Goal: Use online tool/utility: Utilize a website feature to perform a specific function

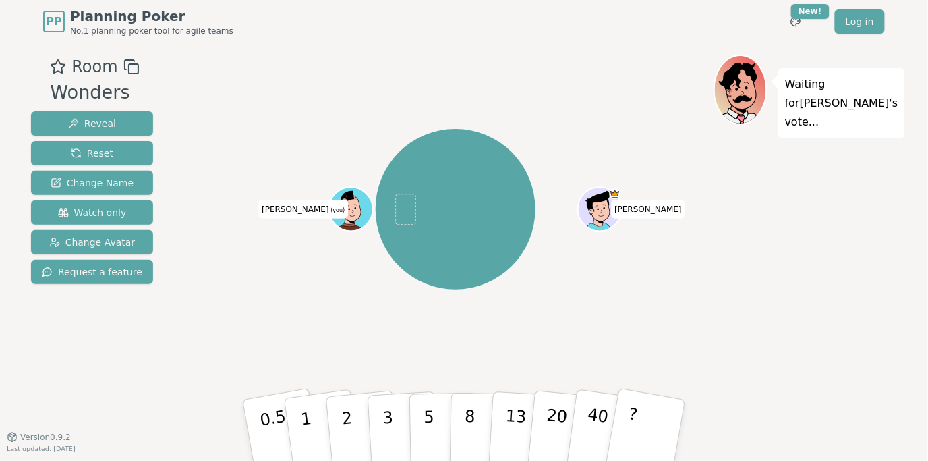
click at [768, 237] on div "Waiting for [PERSON_NAME] 's vote..." at bounding box center [808, 240] width 189 height 371
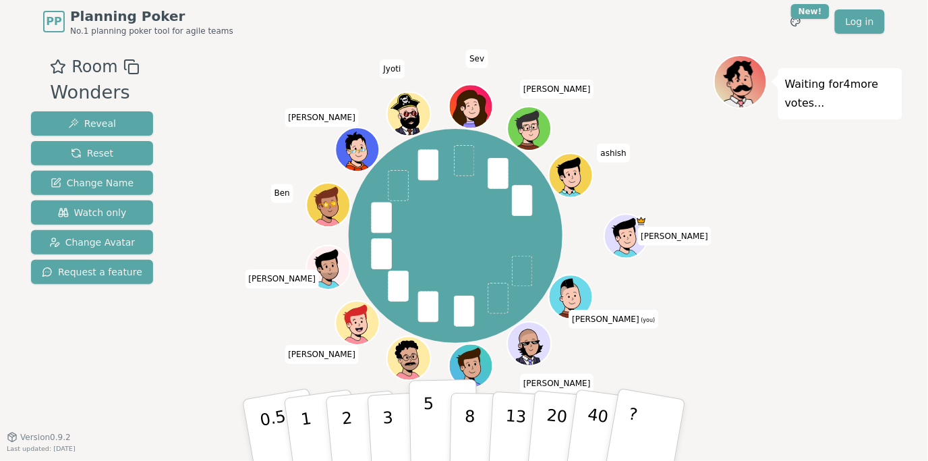
click at [426, 428] on p "5" at bounding box center [429, 430] width 11 height 73
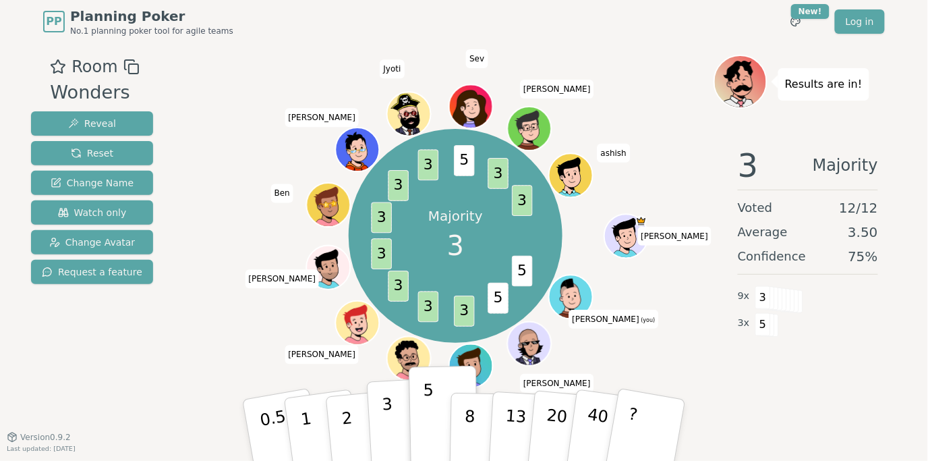
click at [387, 405] on p "3" at bounding box center [389, 432] width 15 height 74
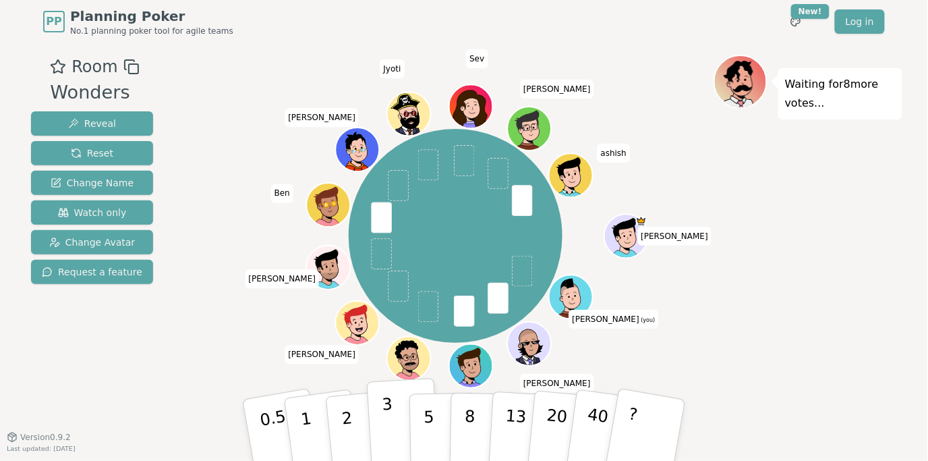
click at [395, 412] on button "3" at bounding box center [404, 430] width 74 height 105
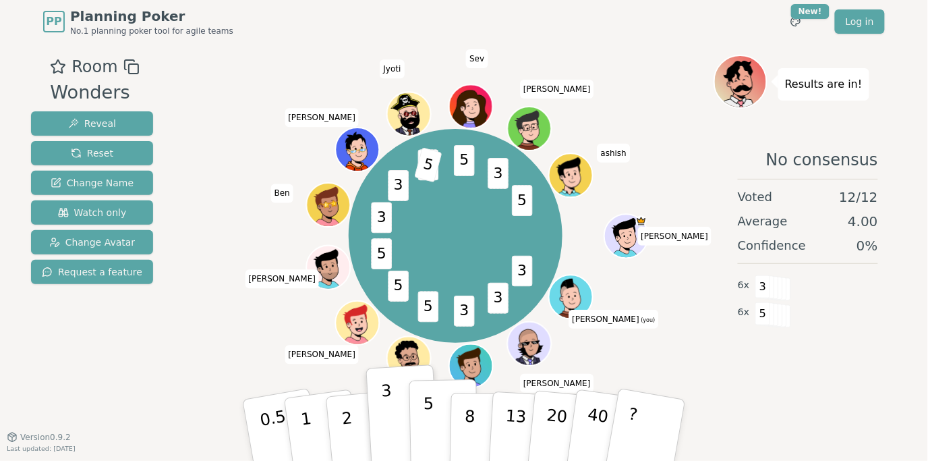
click at [436, 410] on button "5" at bounding box center [444, 430] width 69 height 103
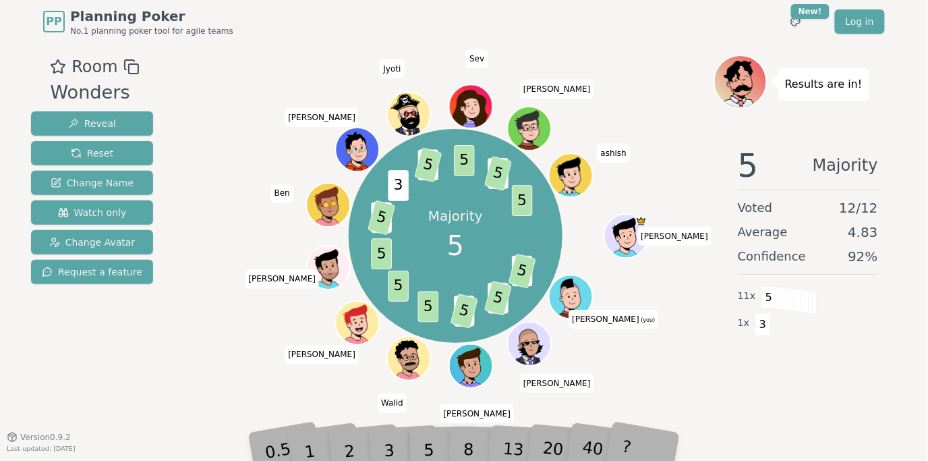
click at [710, 363] on div "Majority 5 3 5 3 5 3 5 5 5 5 3 5 3 3 5 5 3 5 5 [PERSON_NAME] [PERSON_NAME] (you…" at bounding box center [456, 236] width 516 height 314
click at [721, 384] on div "5 Majority Voted 12 / 12 Average 4.83 Confidence 92 % 11 x 5 1 x 3" at bounding box center [808, 271] width 189 height 270
click at [748, 399] on div "5 Majority Voted 12 / 12 Average 4.83 Confidence 92 % 11 x 5 1 x 3" at bounding box center [808, 271] width 189 height 270
click at [747, 391] on div "5 Majority Voted 12 / 12 Average 4.83 Confidence 92 % 11 x 5 1 x 3" at bounding box center [808, 271] width 189 height 270
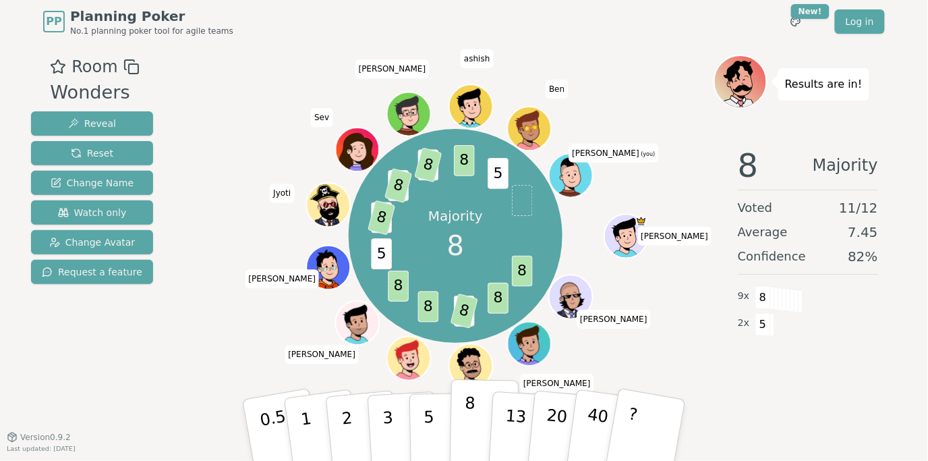
click at [473, 420] on button "8" at bounding box center [484, 430] width 69 height 103
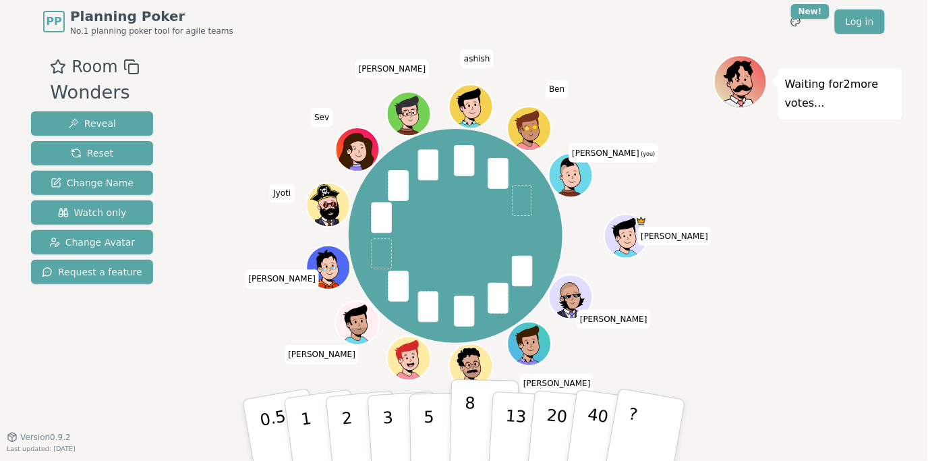
click at [468, 421] on p "8" at bounding box center [469, 429] width 11 height 73
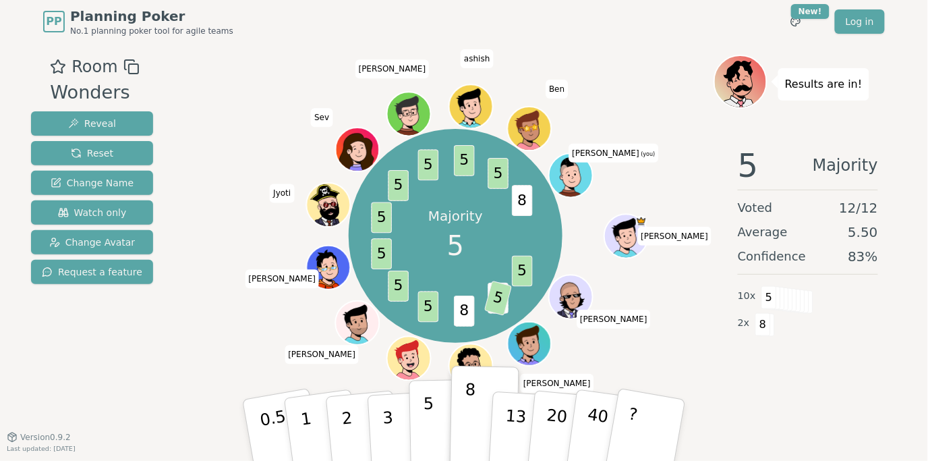
click at [432, 419] on button "5" at bounding box center [444, 430] width 69 height 103
